Goal: Task Accomplishment & Management: Use online tool/utility

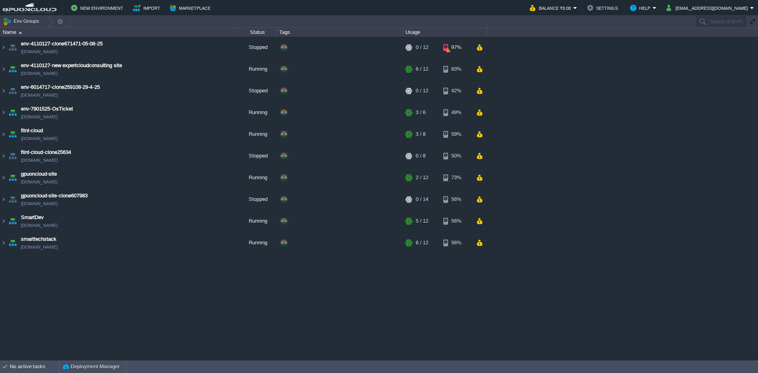
click at [108, 317] on div "env-4110127-clone671471-05-08-25 [DOMAIN_NAME] Stopped + Add to Env Group RAM 0…" at bounding box center [379, 198] width 758 height 323
click at [96, 9] on button "New Environment" at bounding box center [98, 7] width 54 height 9
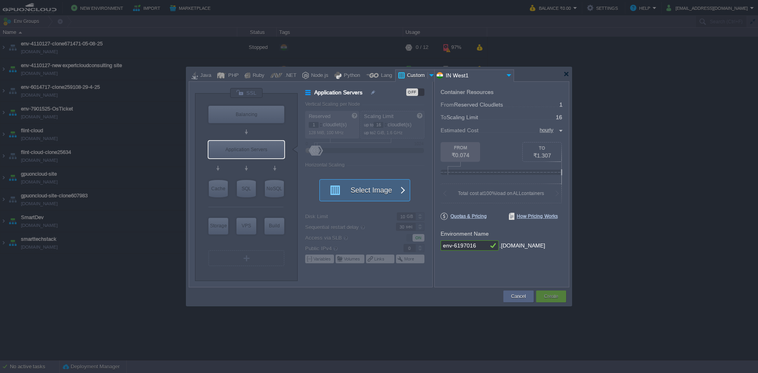
click at [389, 189] on button "Select Image" at bounding box center [360, 190] width 71 height 21
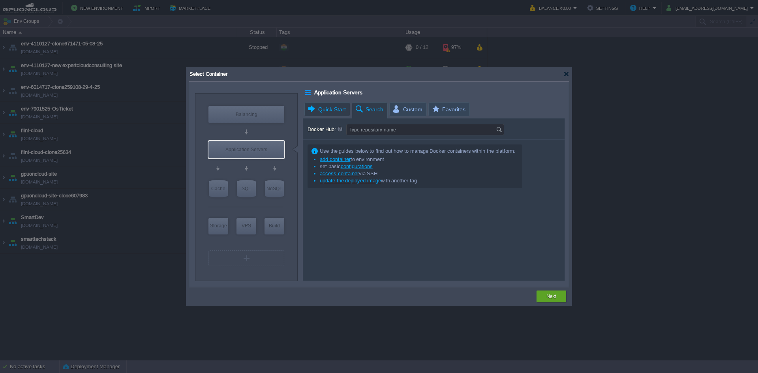
click at [330, 103] on span "Quick Start" at bounding box center [326, 109] width 39 height 13
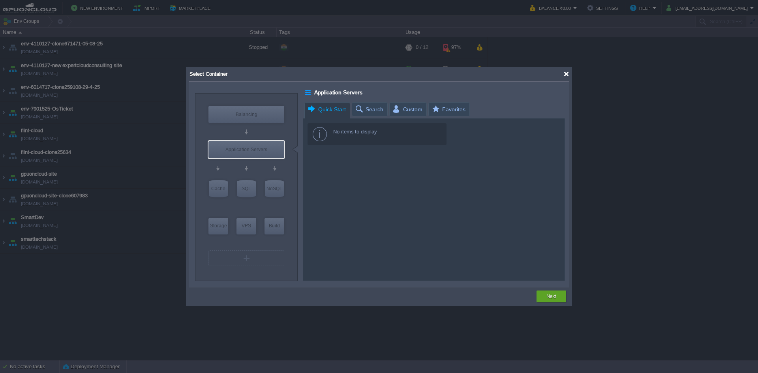
click at [566, 76] on div at bounding box center [566, 74] width 6 height 6
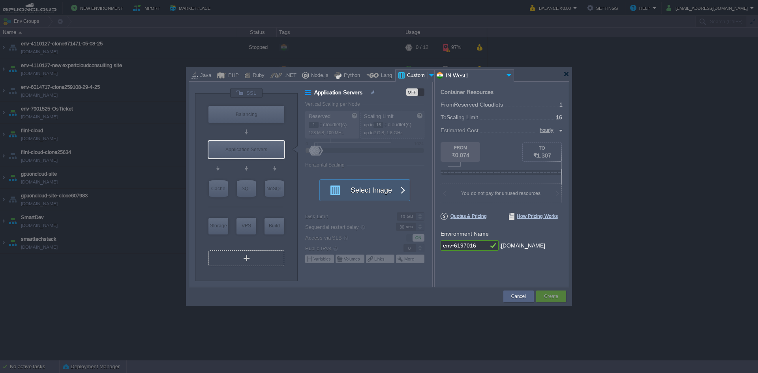
click at [249, 260] on div "VM" at bounding box center [246, 258] width 76 height 16
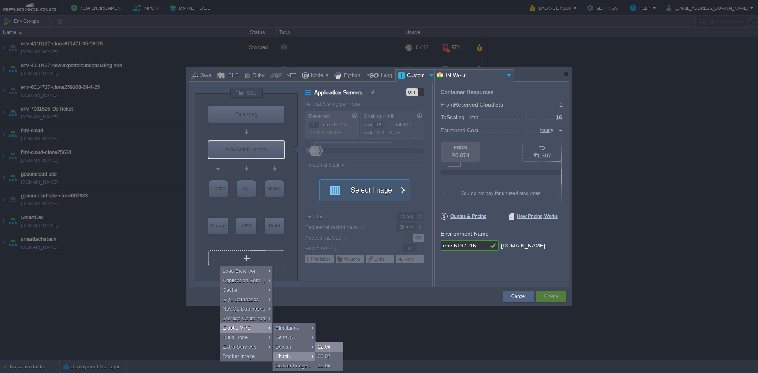
click at [331, 345] on div "22.04" at bounding box center [329, 346] width 28 height 9
type input "Elastic VPS 2"
type input "4"
type input "Ubuntu 22.04"
type input "22.04"
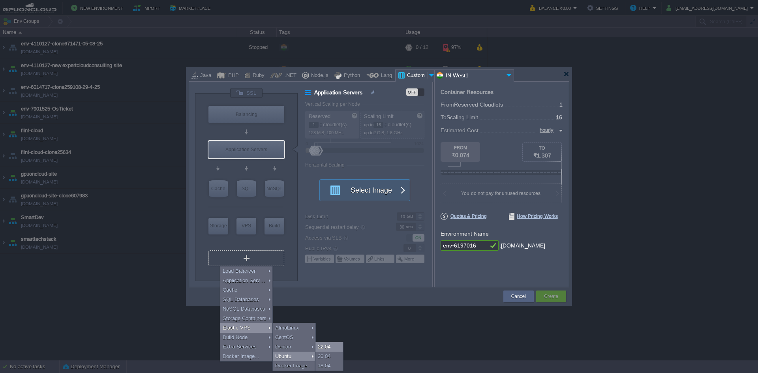
type input "Stateful"
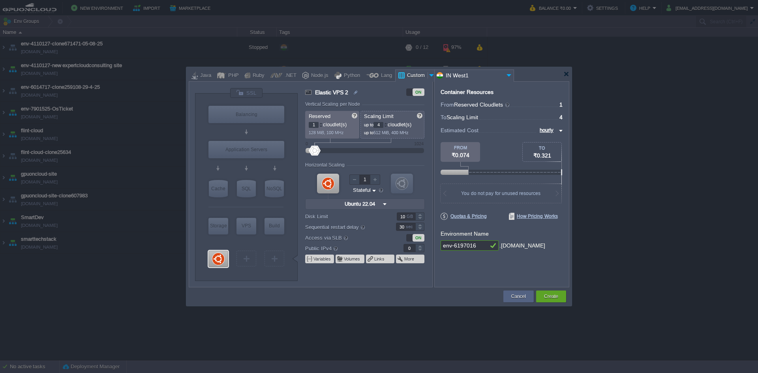
type input "5"
type input "Select Image"
click at [387, 122] on div at bounding box center [386, 123] width 4 height 3
click at [387, 123] on div at bounding box center [386, 123] width 4 height 3
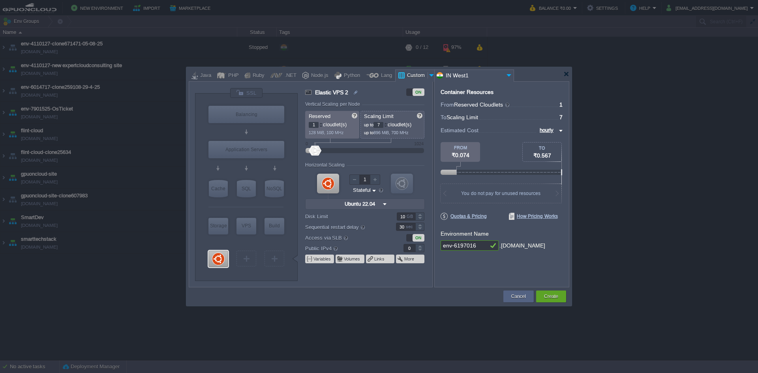
type input "8"
click at [387, 123] on div at bounding box center [386, 123] width 4 height 3
click at [321, 123] on div at bounding box center [321, 123] width 4 height 3
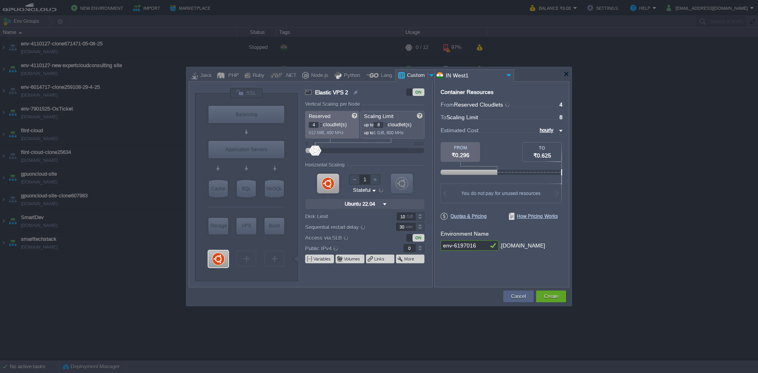
click at [320, 125] on div at bounding box center [321, 125] width 4 height 0
type input "3"
click at [320, 125] on div at bounding box center [321, 126] width 4 height 3
click at [369, 159] on form "Vertical Scaling per Node Reserved 3 cloudlet(s) 384 MiB, 300 MHz Scaling Limit…" at bounding box center [368, 193] width 127 height 185
click at [554, 297] on button "Create" at bounding box center [551, 296] width 14 height 8
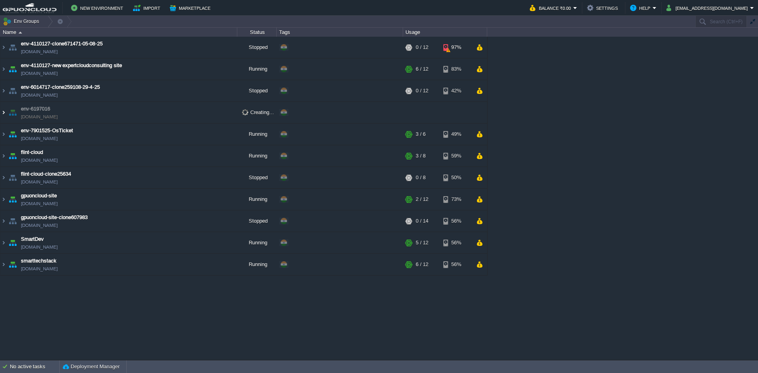
click at [6, 112] on img at bounding box center [3, 112] width 6 height 21
click at [4, 113] on img at bounding box center [3, 112] width 6 height 21
click at [132, 334] on div "env-4110127-clone671471-05-08-25 [DOMAIN_NAME] Stopped + Add to Env Group RAM 0…" at bounding box center [379, 198] width 758 height 323
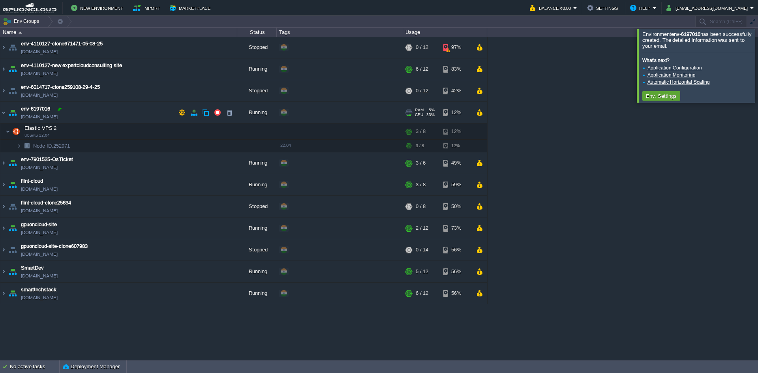
click at [60, 109] on div at bounding box center [59, 108] width 7 height 7
type input "expert-new site"
drag, startPoint x: 670, startPoint y: 279, endPoint x: 666, endPoint y: 276, distance: 5.1
click at [670, 279] on div "env-4110127-clone671471-05-08-25 [DOMAIN_NAME] Stopped + Add to Env Group RAM 0…" at bounding box center [379, 198] width 758 height 323
click at [206, 130] on td at bounding box center [202, 131] width 12 height 12
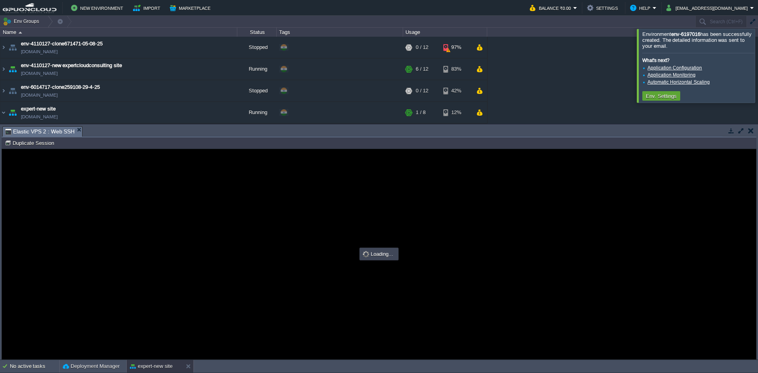
click at [740, 131] on button "button" at bounding box center [740, 130] width 7 height 7
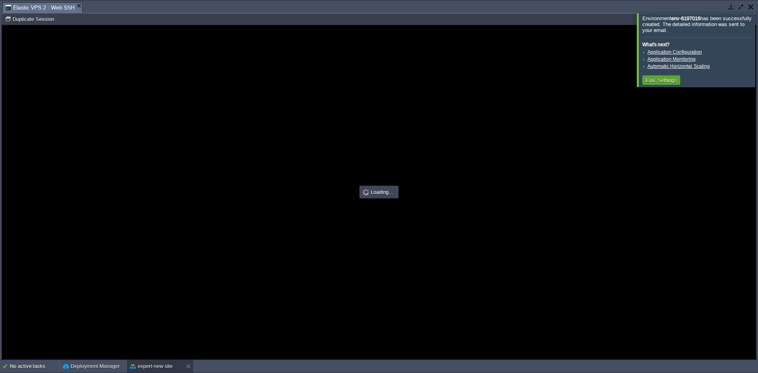
click at [757, 56] on div at bounding box center [767, 49] width 0 height 73
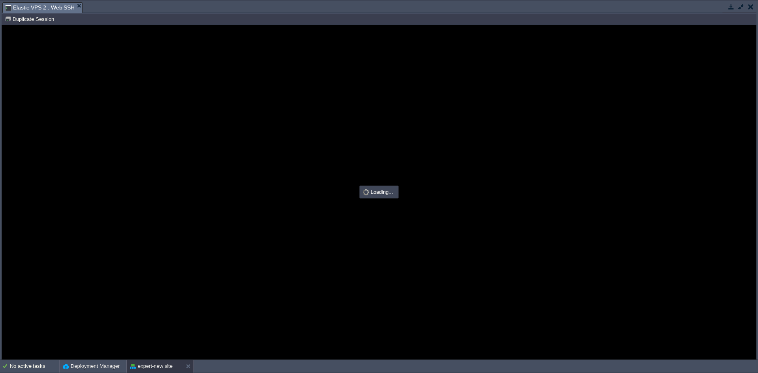
click at [748, 6] on button "button" at bounding box center [751, 6] width 6 height 7
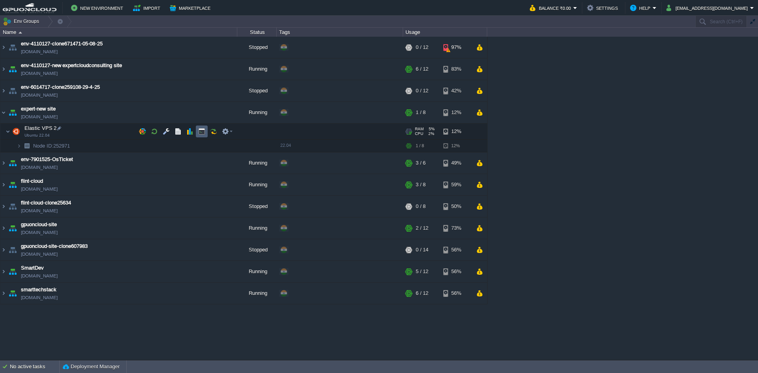
click at [200, 133] on button "button" at bounding box center [201, 131] width 7 height 7
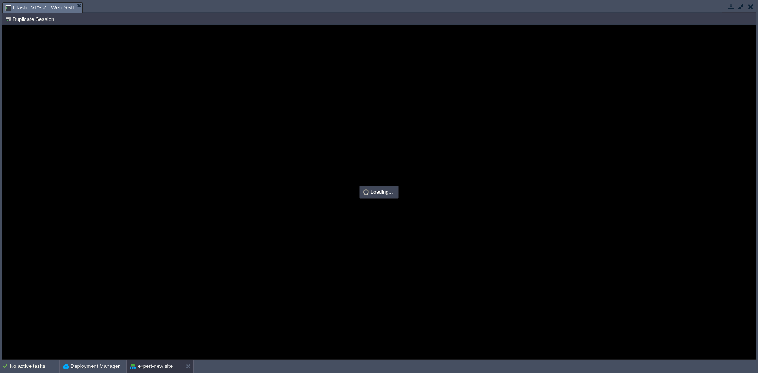
type input "#000000"
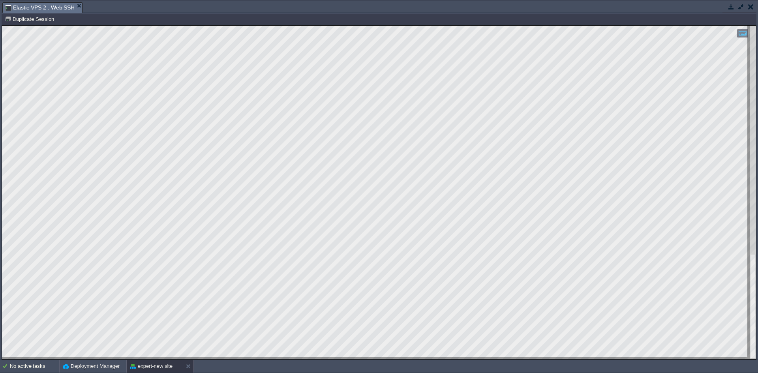
click at [24, 135] on div at bounding box center [379, 192] width 754 height 333
drag, startPoint x: 101, startPoint y: 358, endPoint x: 0, endPoint y: 252, distance: 146.0
click at [2, 25] on html "Copy: Ctrl + Shift + C Paste: Ctrl + V Settings: Ctrl + Shift + Alt 0" at bounding box center [379, 25] width 754 height 0
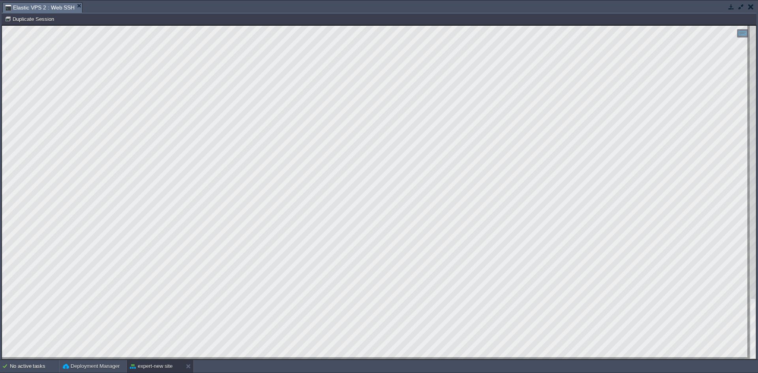
click at [2, 25] on html "Copy: Ctrl + Shift + C Paste: Ctrl + V Settings: Ctrl + Shift + Alt 0" at bounding box center [379, 25] width 754 height 0
click at [1, 125] on div "Tasks Activity Log Archive Git / SVN Elastic VPS 2 : Web SSH No items to displa…" at bounding box center [379, 179] width 758 height 359
click at [246, 25] on html "Copy: Ctrl + Shift + C Paste: Ctrl + V Settings: Ctrl + Shift + Alt 0" at bounding box center [379, 25] width 754 height 0
click at [2, 25] on html "Copy: Ctrl + Shift + C Paste: Ctrl + V Settings: Ctrl + Shift + Alt 0" at bounding box center [379, 25] width 754 height 0
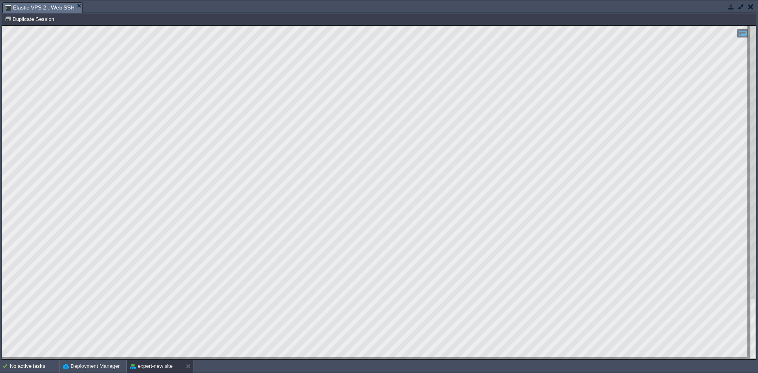
click at [728, 6] on button "button" at bounding box center [730, 6] width 7 height 7
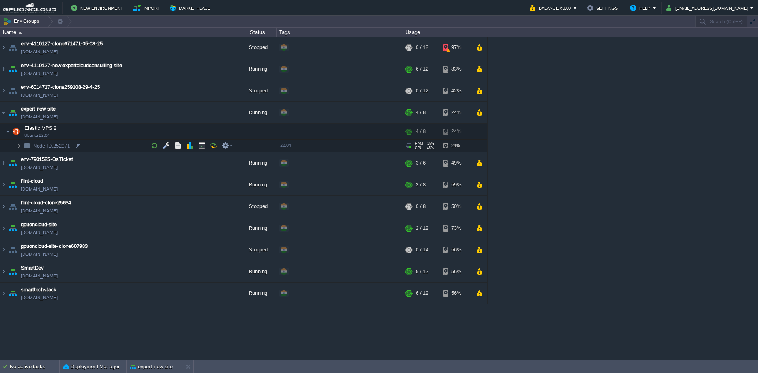
click at [17, 148] on img at bounding box center [19, 146] width 5 height 12
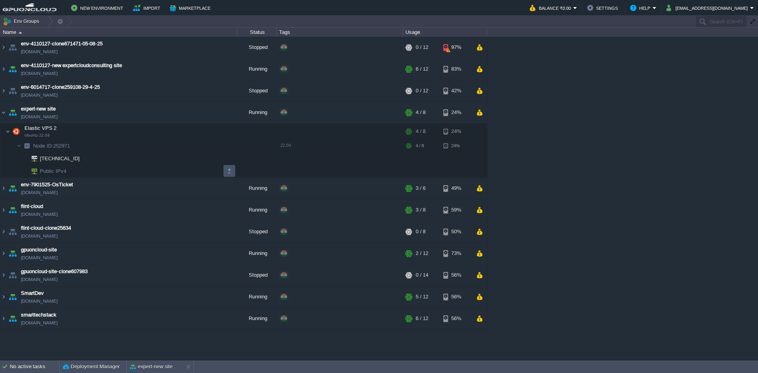
click at [230, 168] on button "button" at bounding box center [229, 170] width 7 height 7
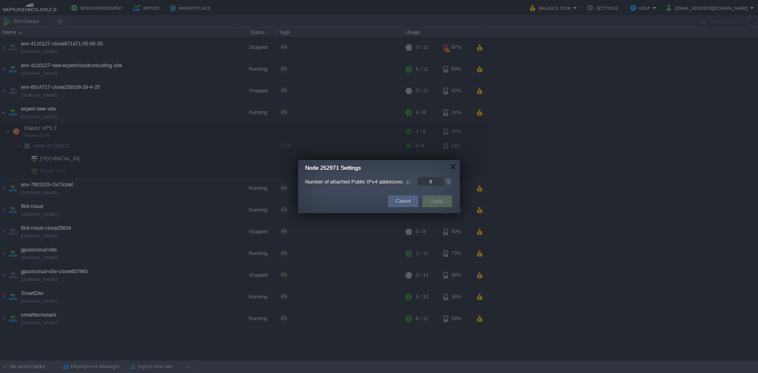
type input "1"
click at [449, 180] on div at bounding box center [447, 179] width 9 height 4
click at [430, 200] on button "Apply" at bounding box center [437, 200] width 18 height 9
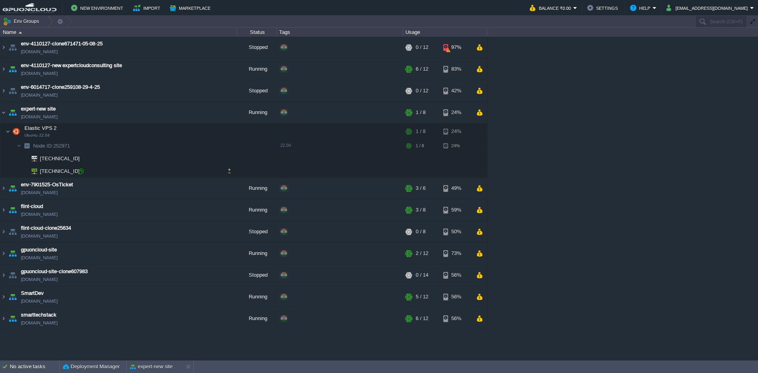
click at [82, 171] on div at bounding box center [80, 171] width 7 height 7
click at [148, 368] on button "expert-new site" at bounding box center [151, 367] width 43 height 8
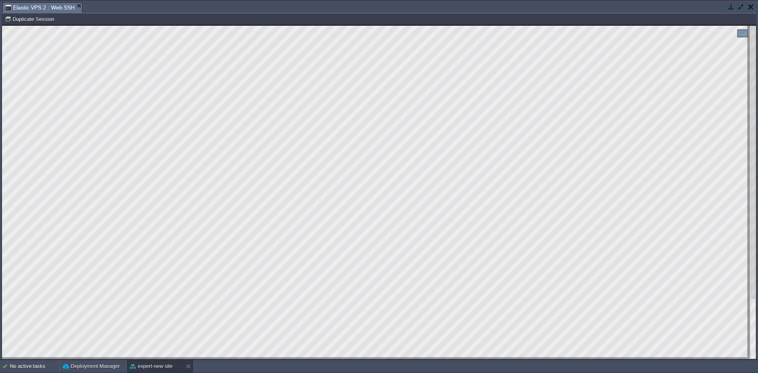
click at [730, 7] on button "button" at bounding box center [730, 6] width 7 height 7
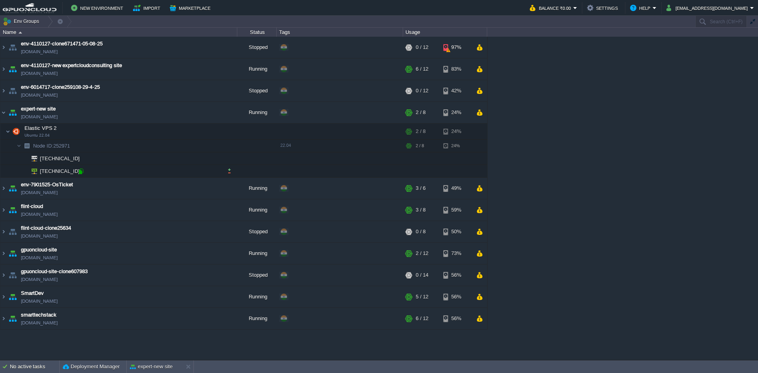
click at [82, 173] on div at bounding box center [80, 171] width 7 height 7
click at [180, 114] on button "button" at bounding box center [181, 112] width 7 height 7
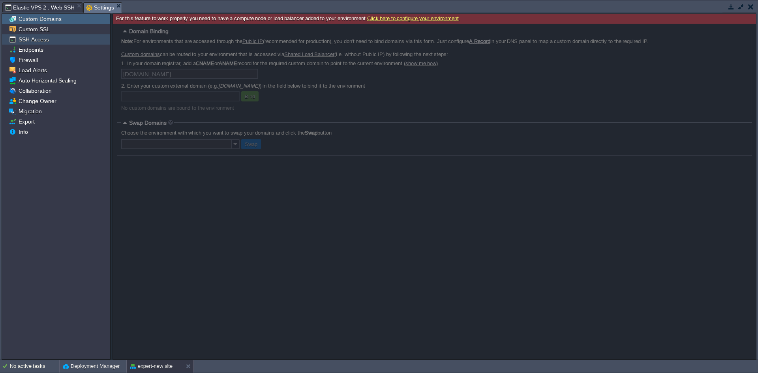
click at [45, 42] on span "SSH Access" at bounding box center [33, 39] width 33 height 7
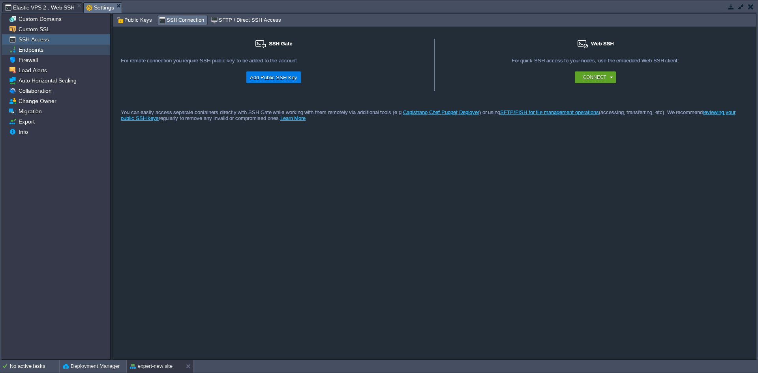
click at [44, 49] on div "Endpoints" at bounding box center [56, 50] width 108 height 10
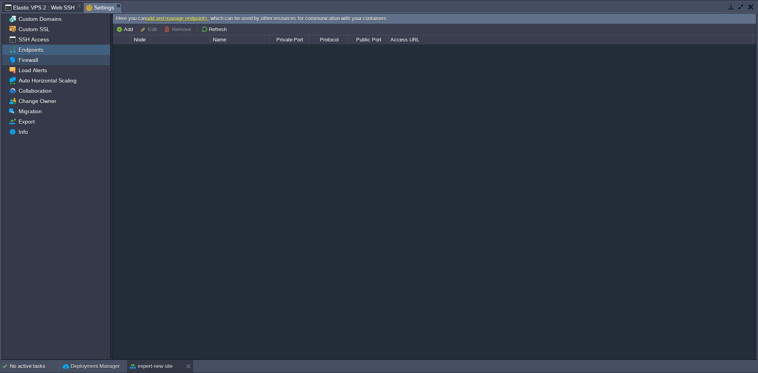
click at [50, 64] on div "Firewall" at bounding box center [56, 60] width 108 height 10
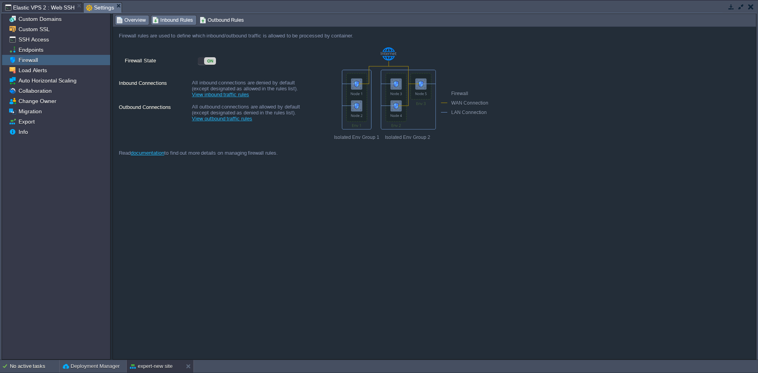
click at [173, 22] on span "Inbound Rules" at bounding box center [172, 20] width 41 height 9
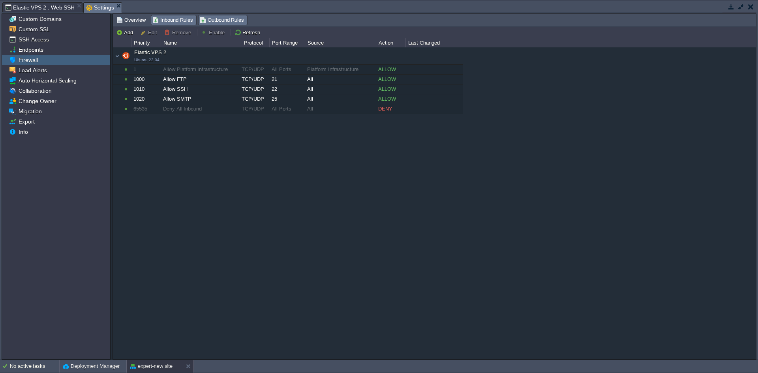
click at [226, 21] on span "Outbound Rules" at bounding box center [222, 20] width 45 height 9
click at [168, 19] on span "Inbound Rules" at bounding box center [172, 20] width 41 height 9
click at [128, 31] on button "Add" at bounding box center [125, 32] width 19 height 7
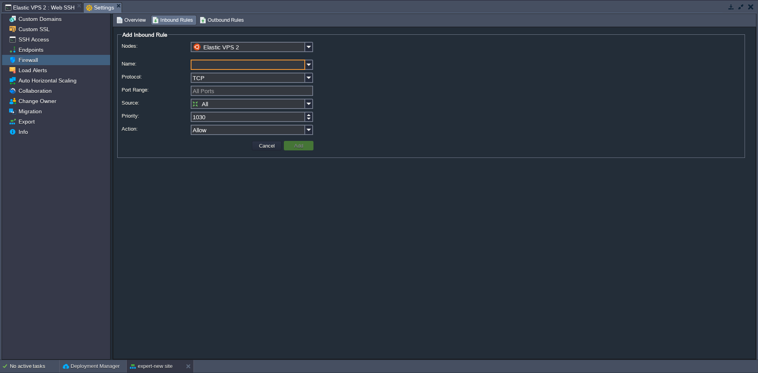
click at [225, 68] on input "Name:" at bounding box center [248, 65] width 114 height 10
type input "80"
click at [220, 95] on input "Port Range:" at bounding box center [252, 91] width 122 height 10
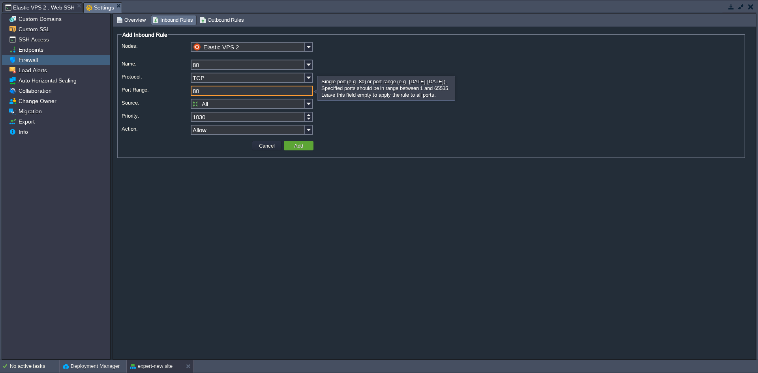
type input "80"
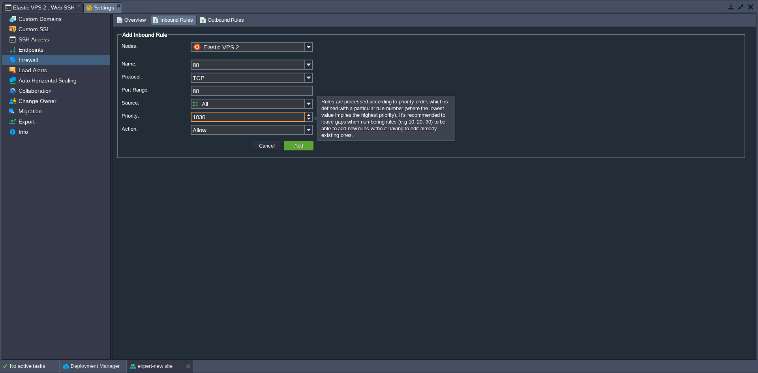
click at [220, 119] on input "1030" at bounding box center [248, 117] width 114 height 10
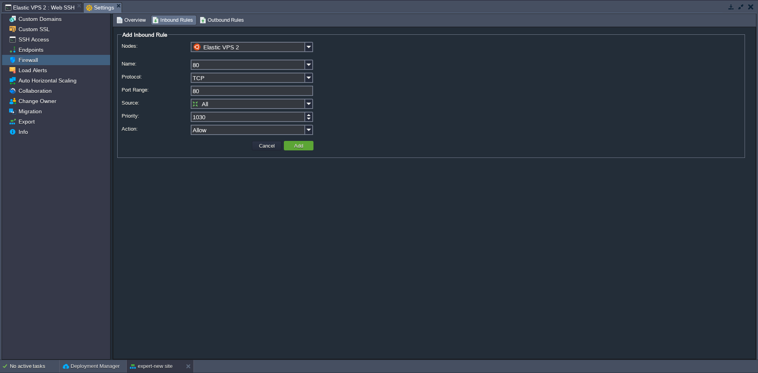
click at [190, 151] on td at bounding box center [186, 146] width 127 height 12
click at [307, 147] on td "Add" at bounding box center [299, 145] width 30 height 9
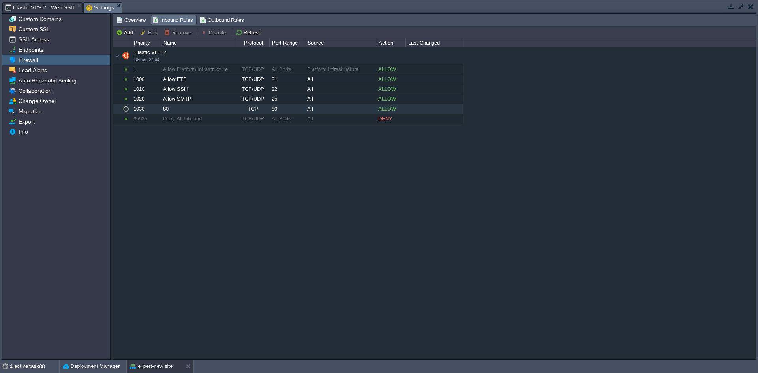
drag, startPoint x: 246, startPoint y: 109, endPoint x: 288, endPoint y: 109, distance: 42.2
click at [288, 109] on tr "Elastic VPS 2 Ubuntu 22.04 1030 80 TCP 80 All ALLOW" at bounding box center [288, 108] width 350 height 9
click at [299, 176] on div "Elastic VPS 2 Ubuntu 22.04 Elastic VPS 2 Ubuntu 22.04 1 Allow Platform Infrastr…" at bounding box center [434, 202] width 643 height 311
drag, startPoint x: 273, startPoint y: 110, endPoint x: 295, endPoint y: 110, distance: 22.5
click at [295, 110] on div "80" at bounding box center [286, 108] width 35 height 9
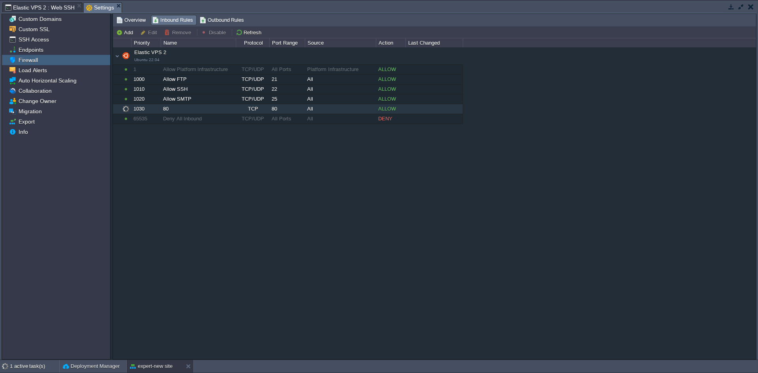
click at [326, 162] on div "Elastic VPS 2 Ubuntu 22.04 Elastic VPS 2 Ubuntu 22.04 1 Allow Platform Infrastr…" at bounding box center [434, 202] width 643 height 311
click at [126, 30] on button "Add" at bounding box center [125, 32] width 19 height 7
type input "Elastic VPS 2"
type input "1040"
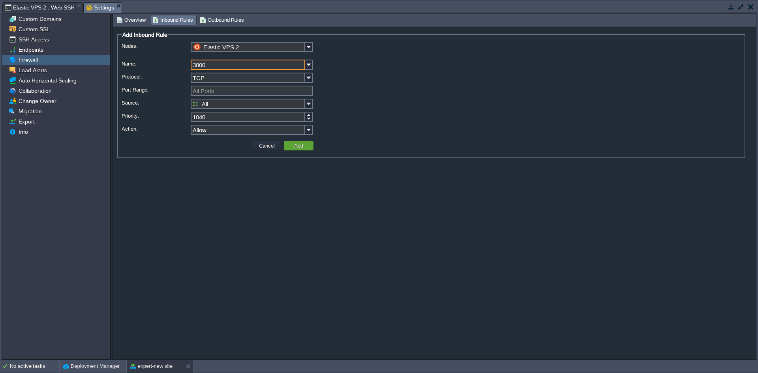
type input "3000"
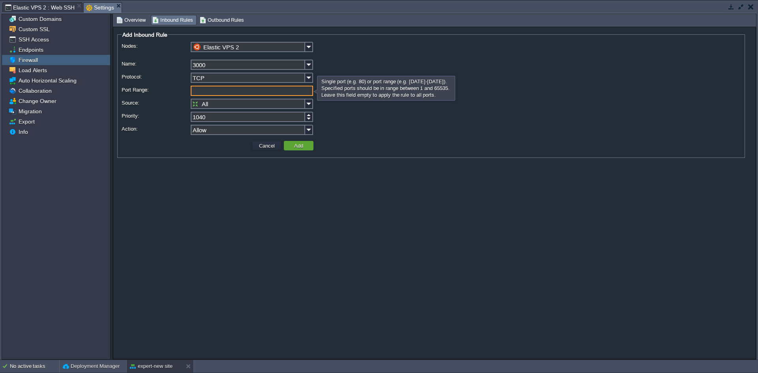
click at [221, 92] on input "Port Range:" at bounding box center [252, 91] width 122 height 10
type input "3000"
click at [303, 146] on button "Add" at bounding box center [299, 145] width 14 height 7
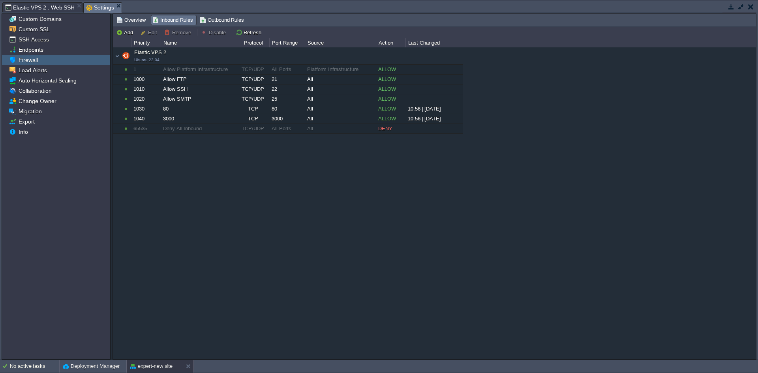
click at [42, 6] on span "Elastic VPS 2 : Web SSH" at bounding box center [39, 7] width 69 height 9
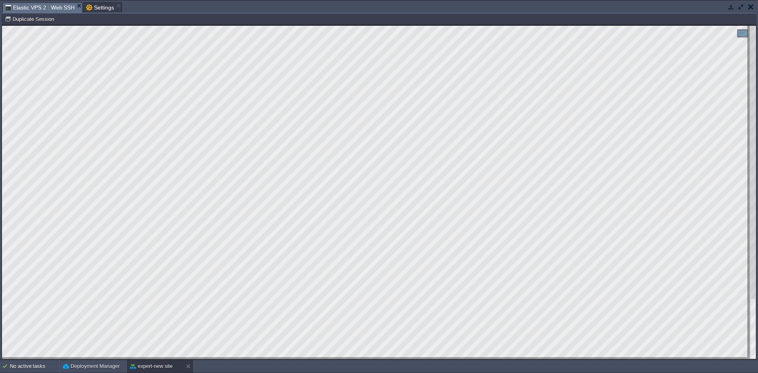
click at [734, 8] on button "button" at bounding box center [730, 6] width 7 height 7
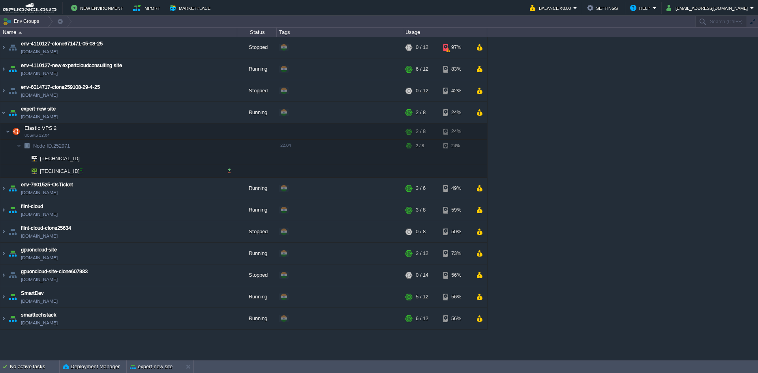
click at [80, 170] on div at bounding box center [80, 171] width 7 height 7
click at [151, 367] on button "expert-new site" at bounding box center [151, 367] width 43 height 8
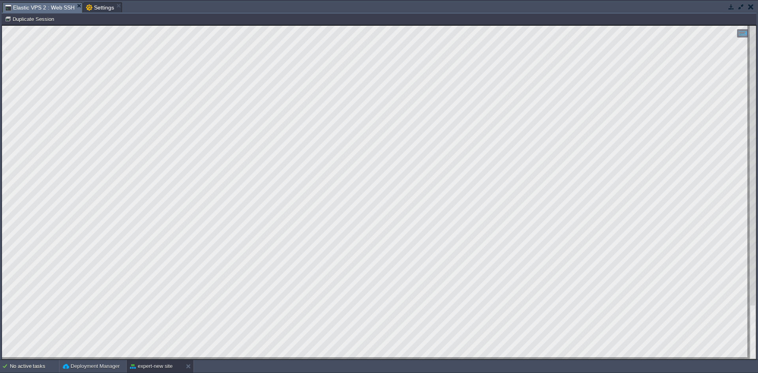
drag, startPoint x: 193, startPoint y: 357, endPoint x: 0, endPoint y: 172, distance: 267.3
click at [2, 25] on html "Copy: Ctrl + Shift + C Paste: Ctrl + V Settings: Ctrl + Shift + Alt 0" at bounding box center [379, 25] width 754 height 0
click at [36, 242] on div at bounding box center [379, 192] width 754 height 333
